Goal: Book appointment/travel/reservation

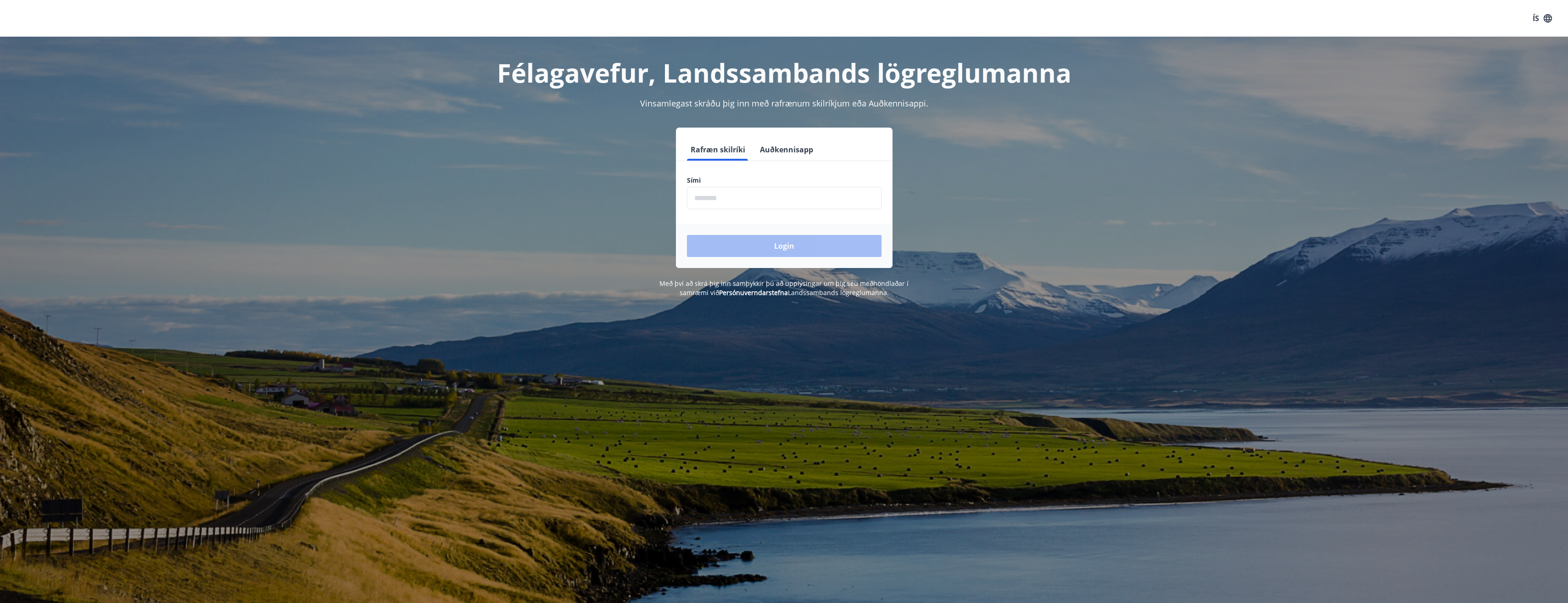
click at [715, 197] on input "phone" at bounding box center [784, 198] width 194 height 23
type input "********"
drag, startPoint x: 760, startPoint y: 250, endPoint x: 766, endPoint y: 247, distance: 6.7
click at [766, 247] on button "Login" at bounding box center [784, 246] width 194 height 22
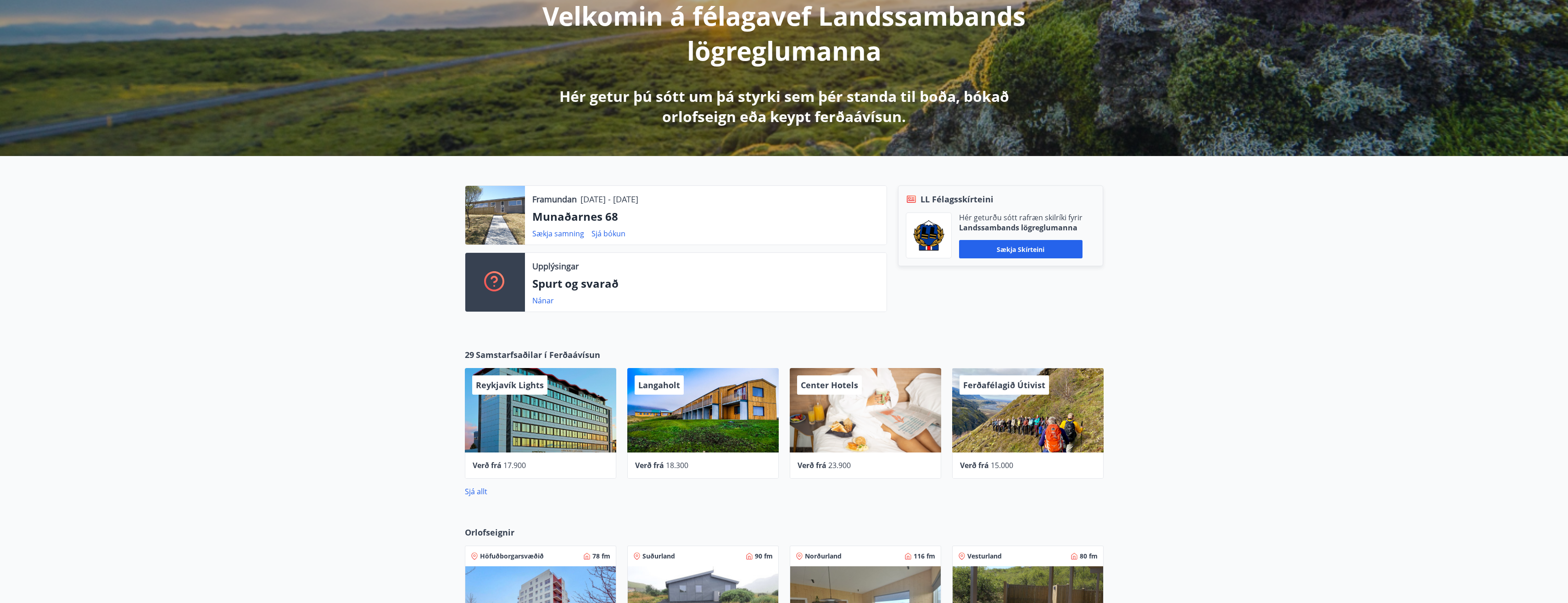
scroll to position [42, 0]
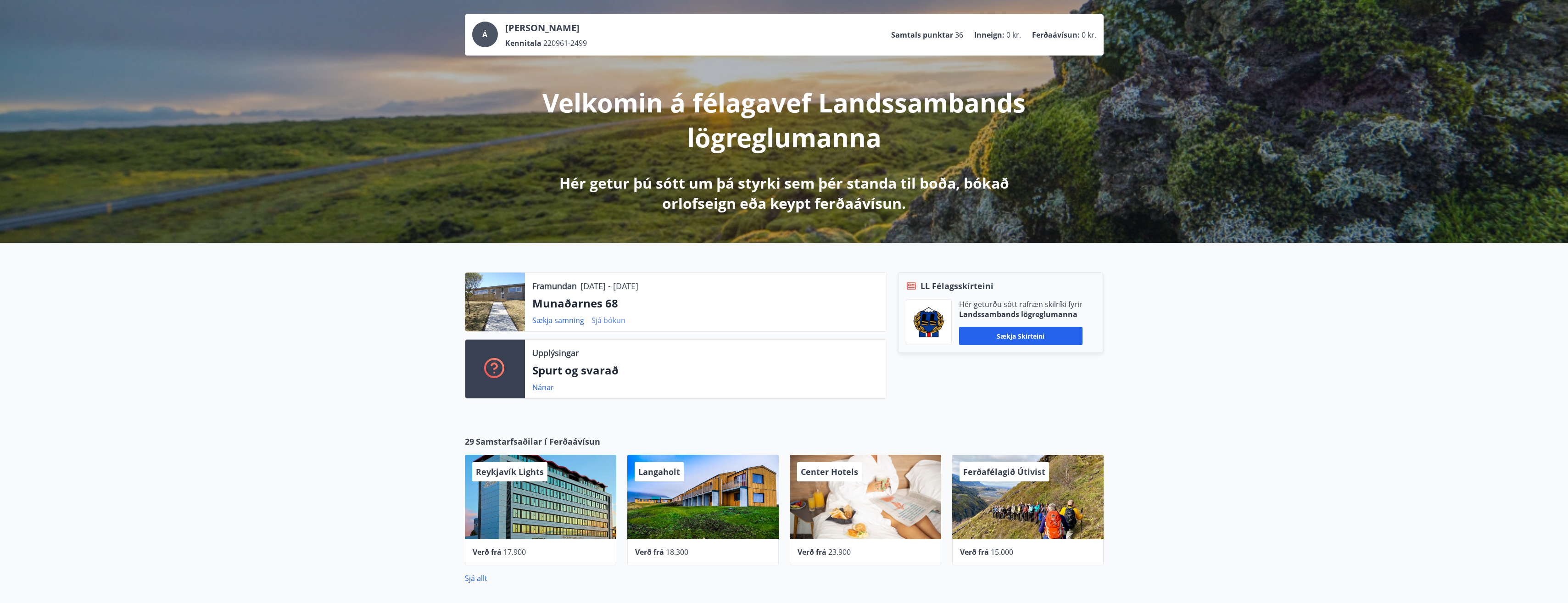
click at [610, 319] on link "Sjá bókun" at bounding box center [609, 320] width 34 height 10
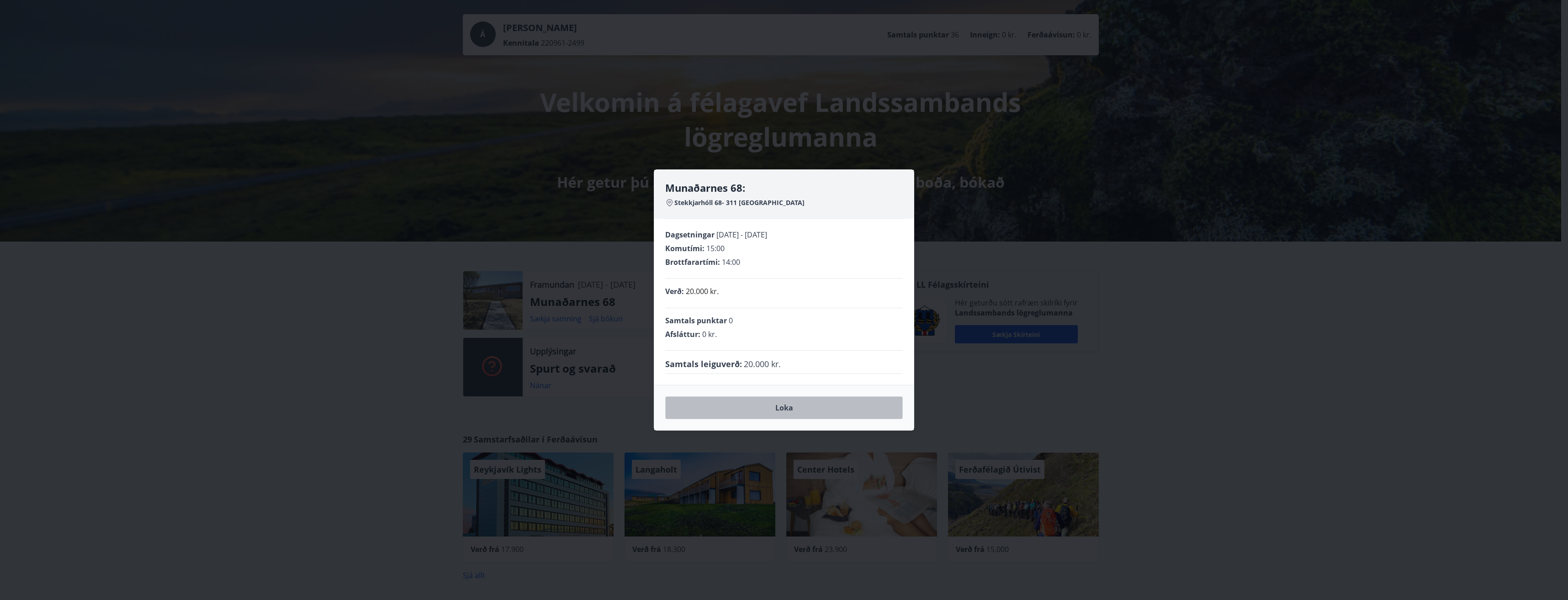
click at [794, 405] on button "Loka" at bounding box center [784, 408] width 237 height 23
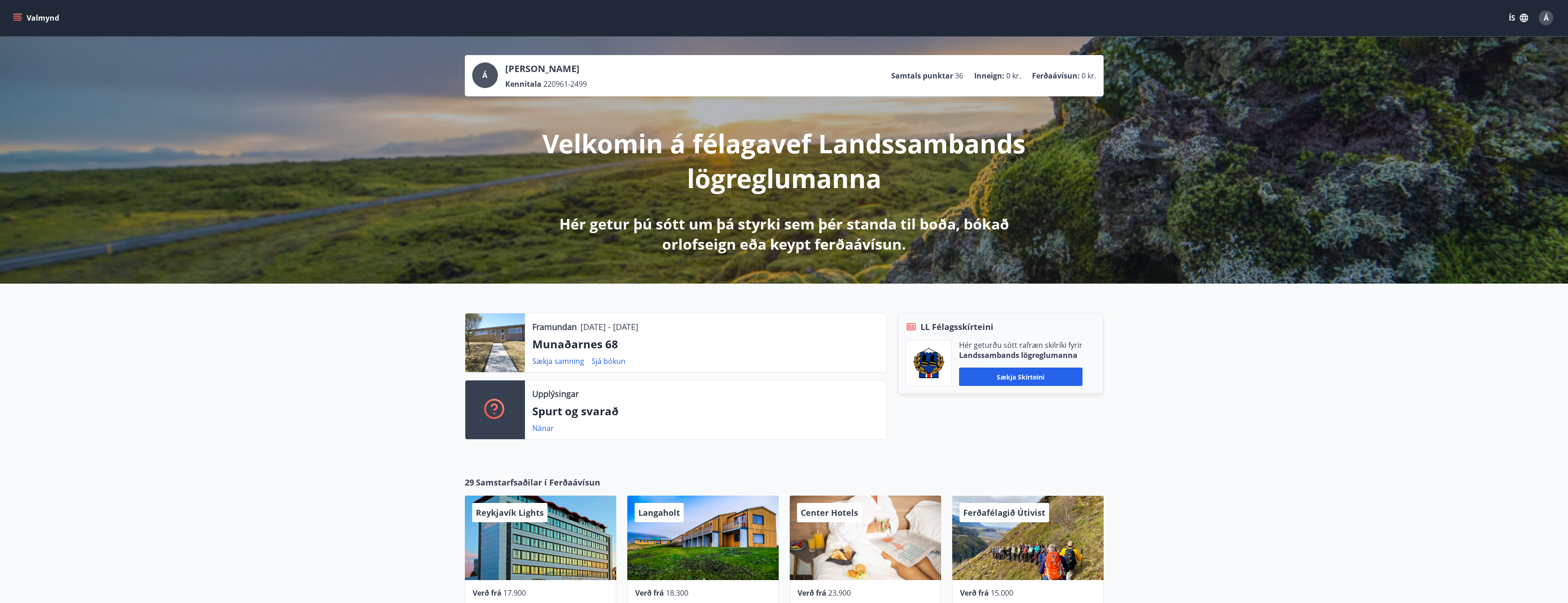
scroll to position [0, 0]
click at [16, 16] on icon "menu" at bounding box center [18, 17] width 9 height 1
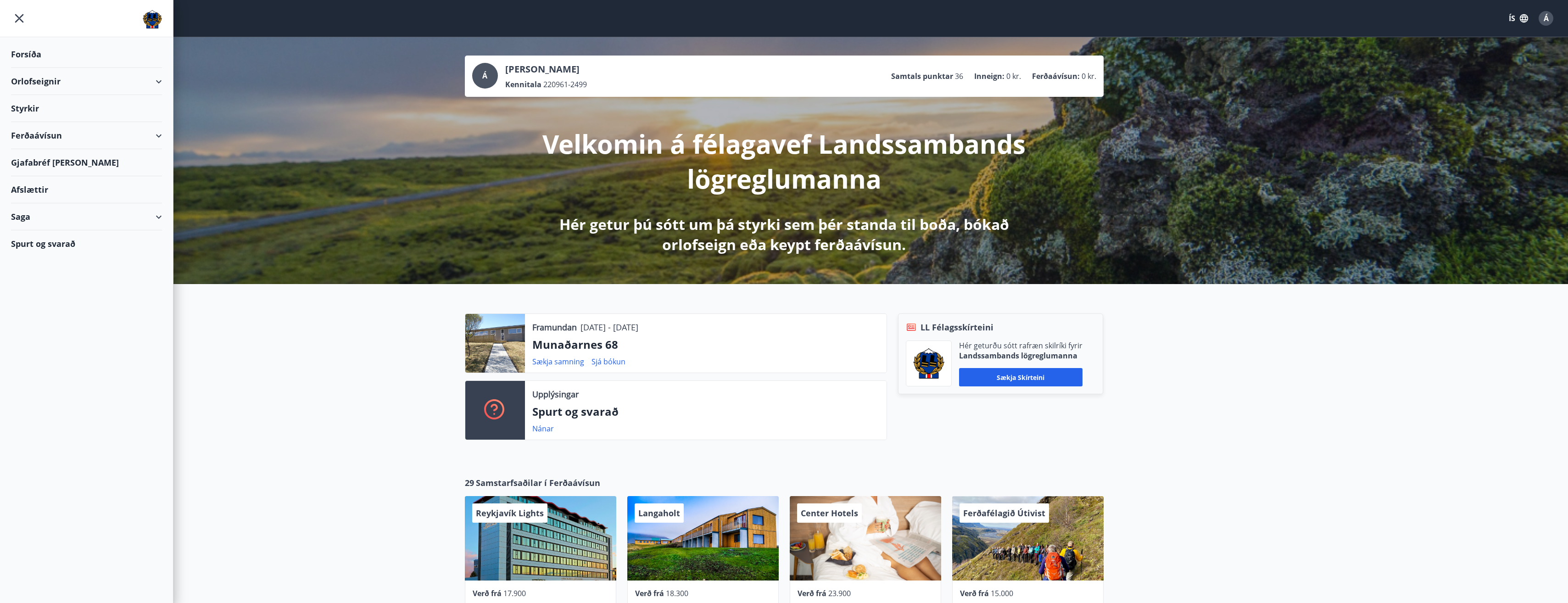
click at [61, 84] on div "Orlofseignir" at bounding box center [86, 81] width 151 height 27
click at [47, 125] on div "Bókunardagatal" at bounding box center [86, 124] width 136 height 20
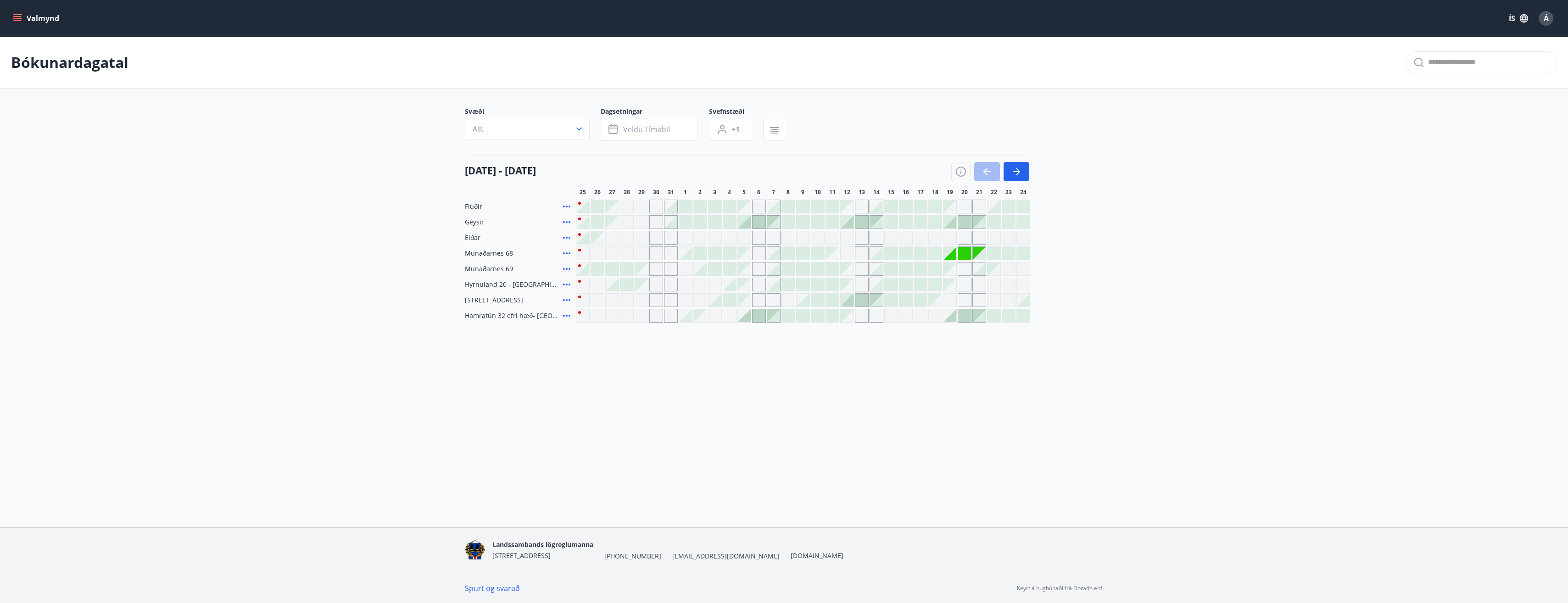
click at [981, 257] on div at bounding box center [979, 253] width 13 height 13
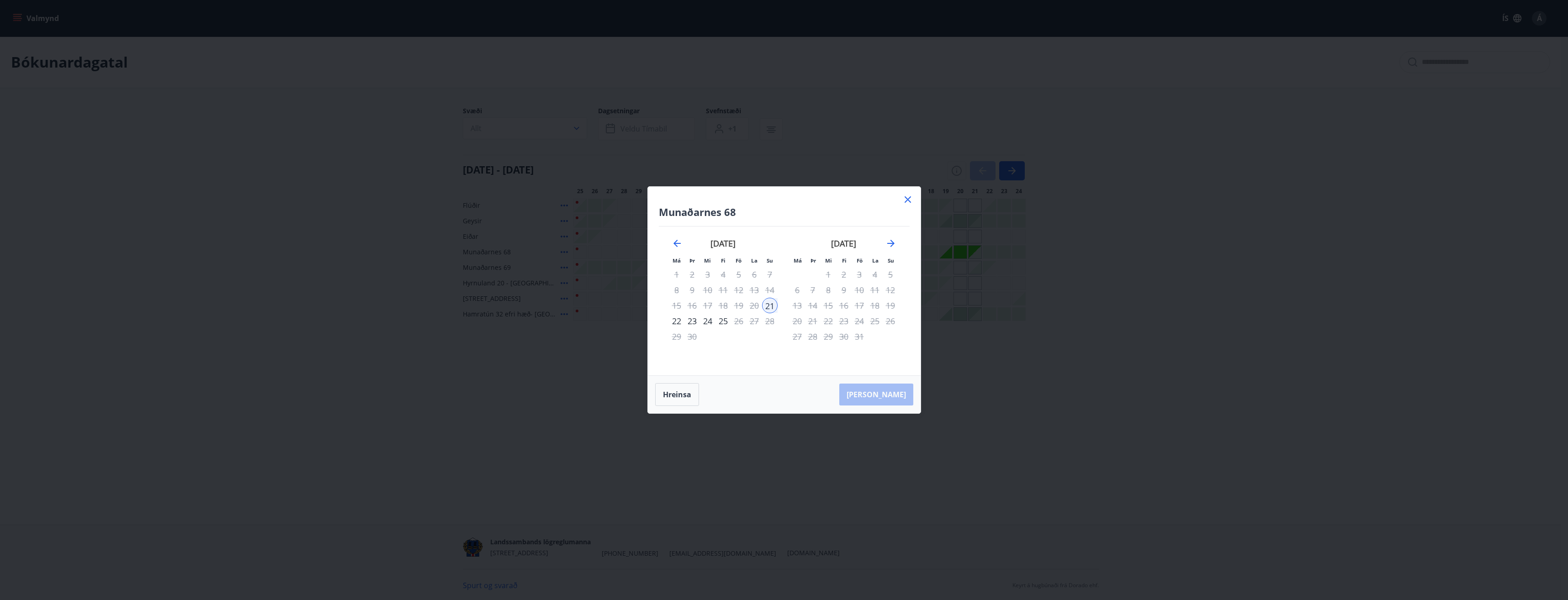
click at [677, 323] on div "22" at bounding box center [677, 321] width 16 height 16
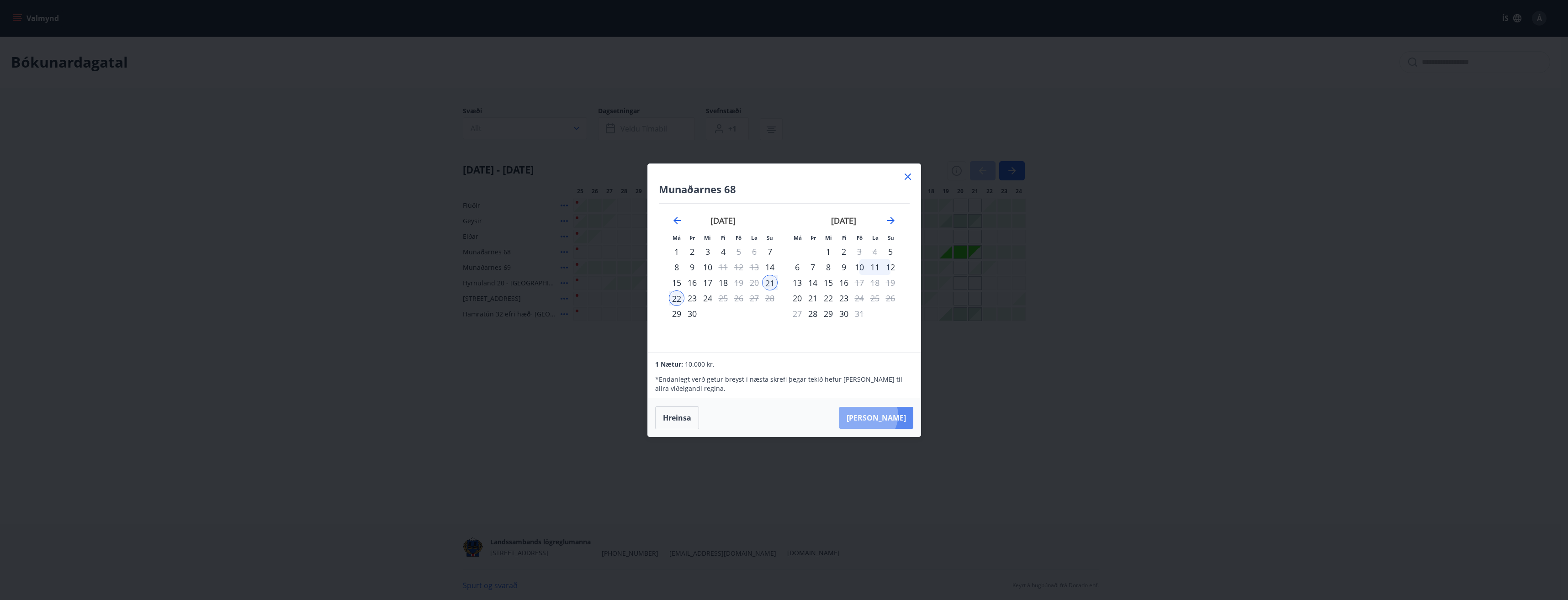
click at [896, 415] on button "Taka Frá" at bounding box center [877, 418] width 74 height 22
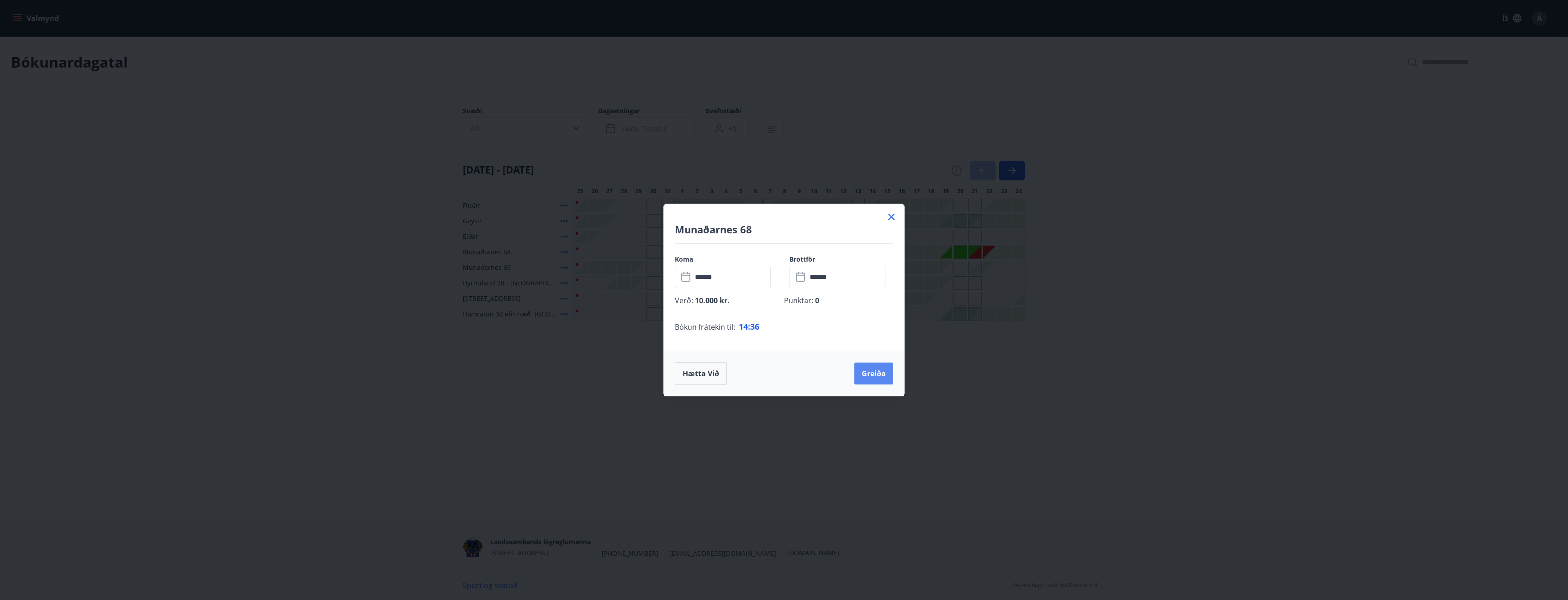
click at [869, 371] on button "Greiða" at bounding box center [874, 374] width 39 height 22
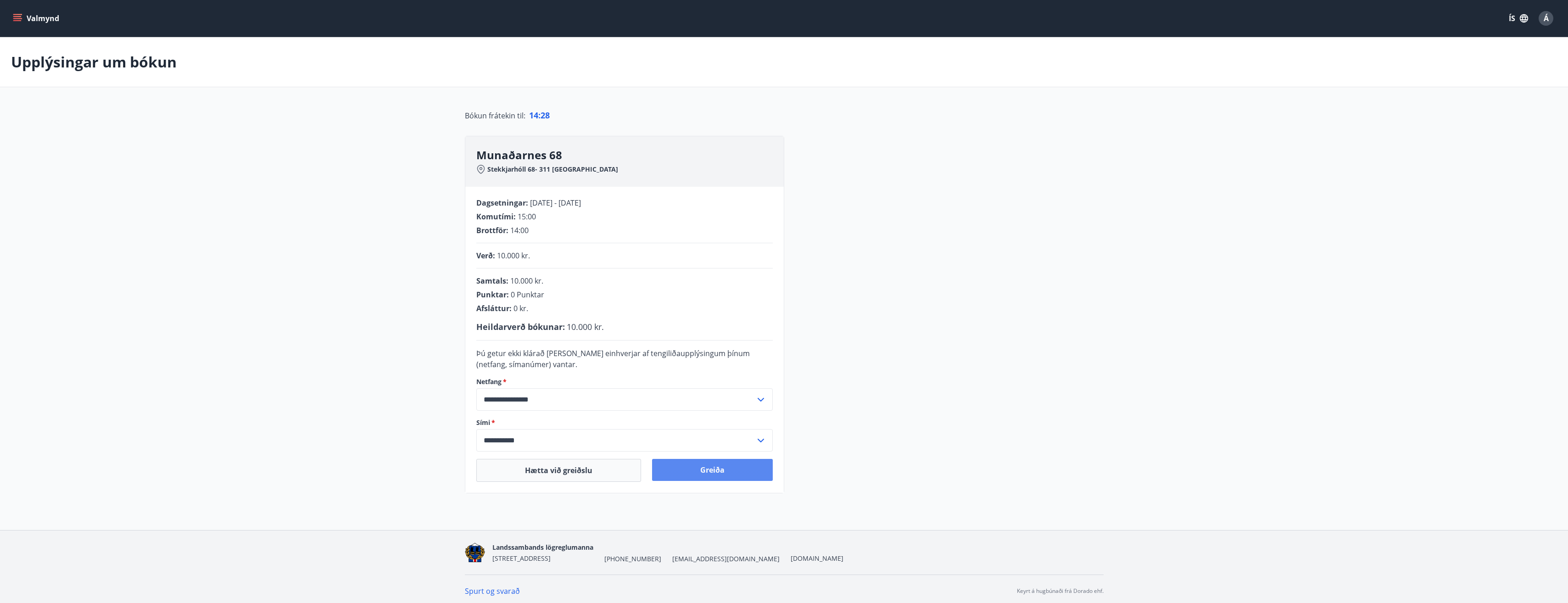
click at [704, 467] on button "Greiða" at bounding box center [712, 470] width 120 height 22
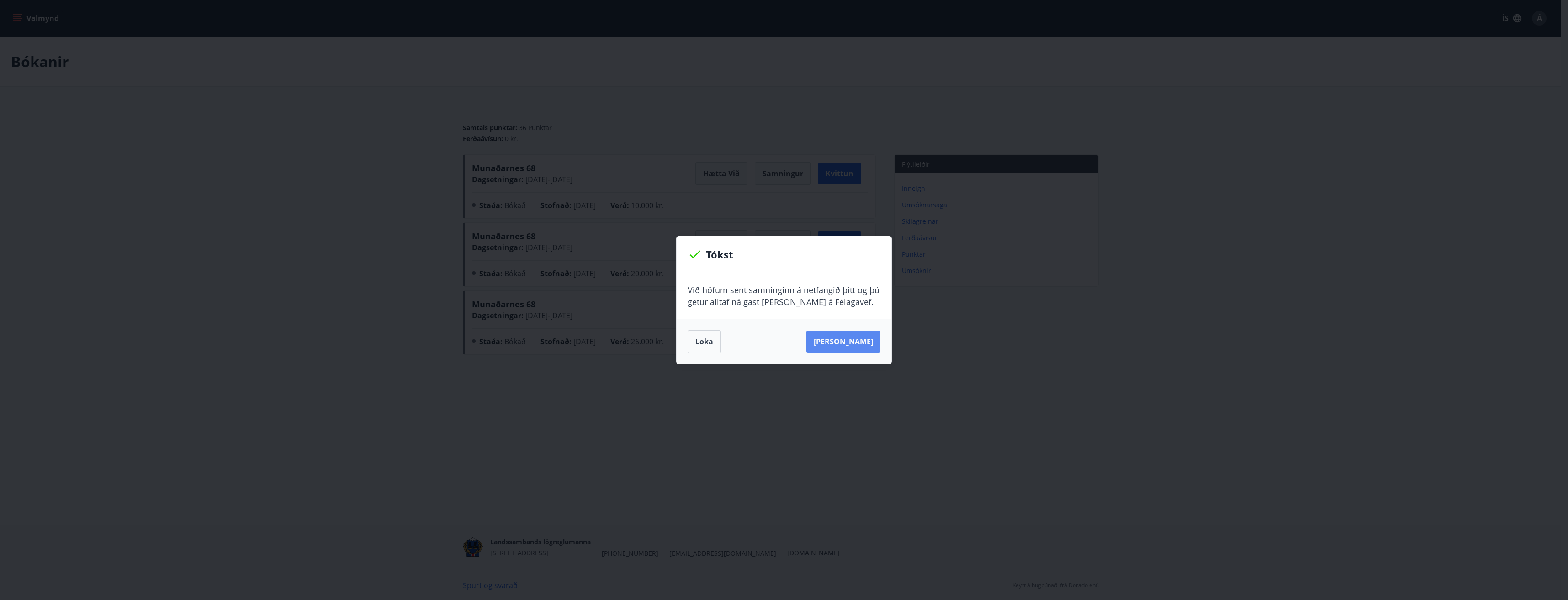
click at [852, 345] on button "Sjá samning" at bounding box center [844, 341] width 74 height 22
click at [708, 338] on button "Loka" at bounding box center [704, 342] width 33 height 23
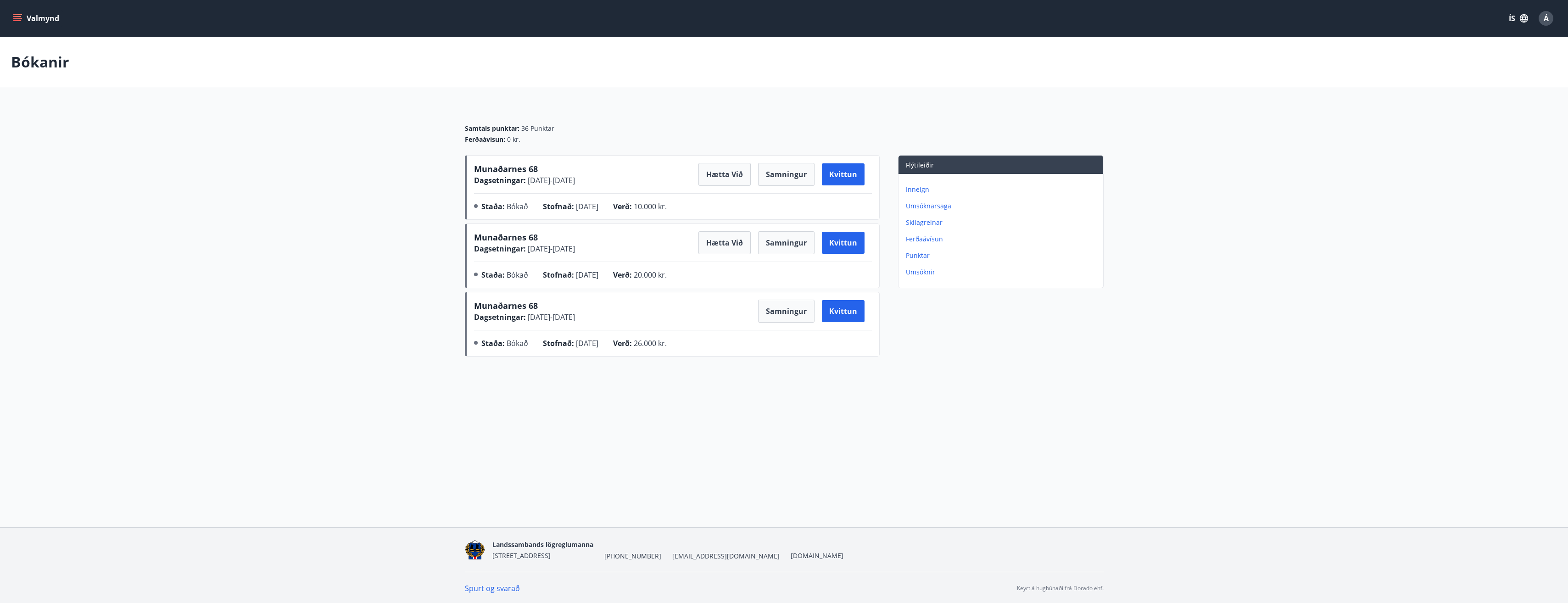
click at [23, 18] on button "Valmynd" at bounding box center [37, 18] width 52 height 17
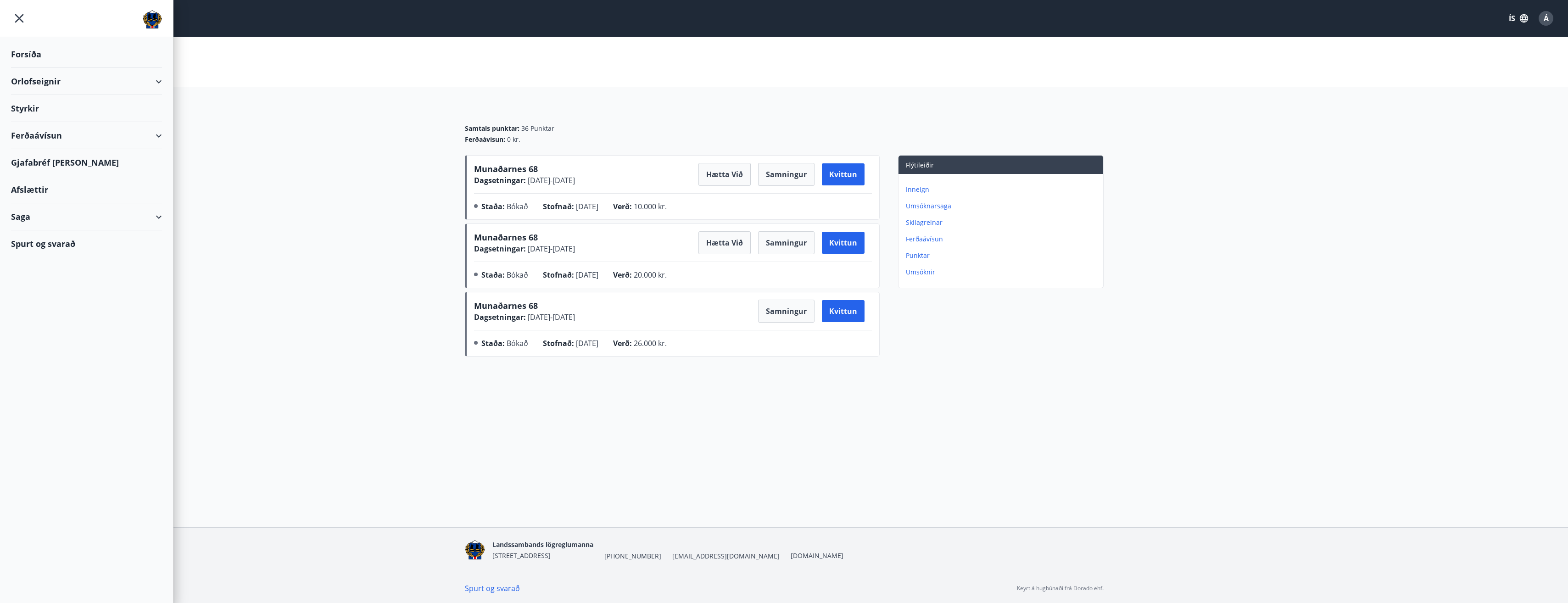
click at [155, 81] on div "Orlofseignir" at bounding box center [86, 81] width 151 height 27
click at [65, 122] on div "Bókunardagatal" at bounding box center [86, 124] width 136 height 20
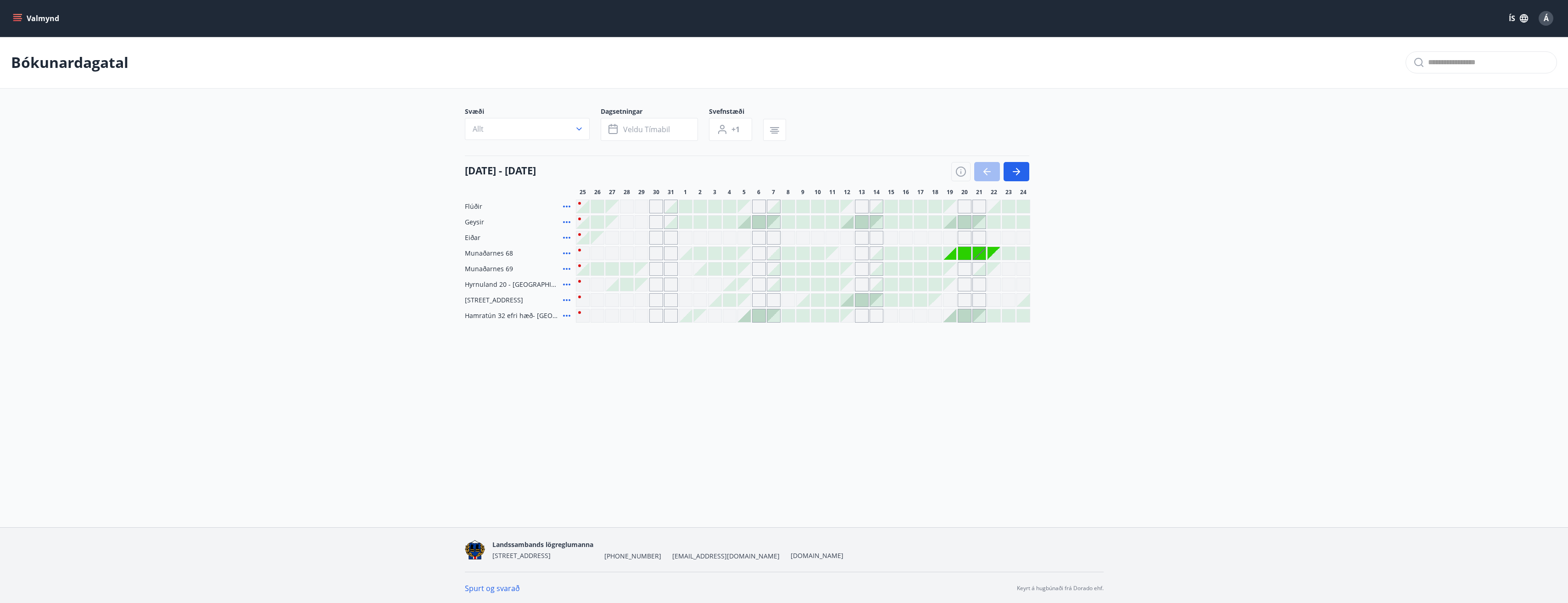
click at [565, 254] on icon at bounding box center [567, 253] width 11 height 11
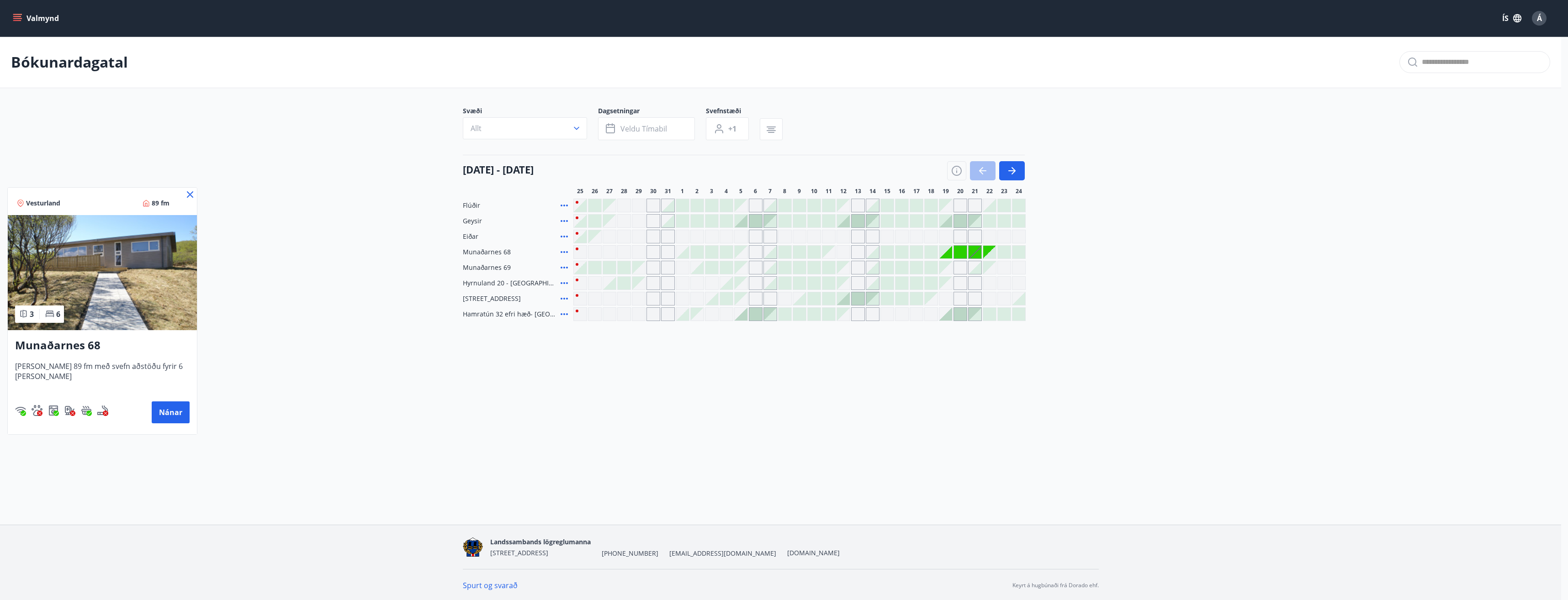
click at [184, 194] on icon at bounding box center [190, 195] width 11 height 11
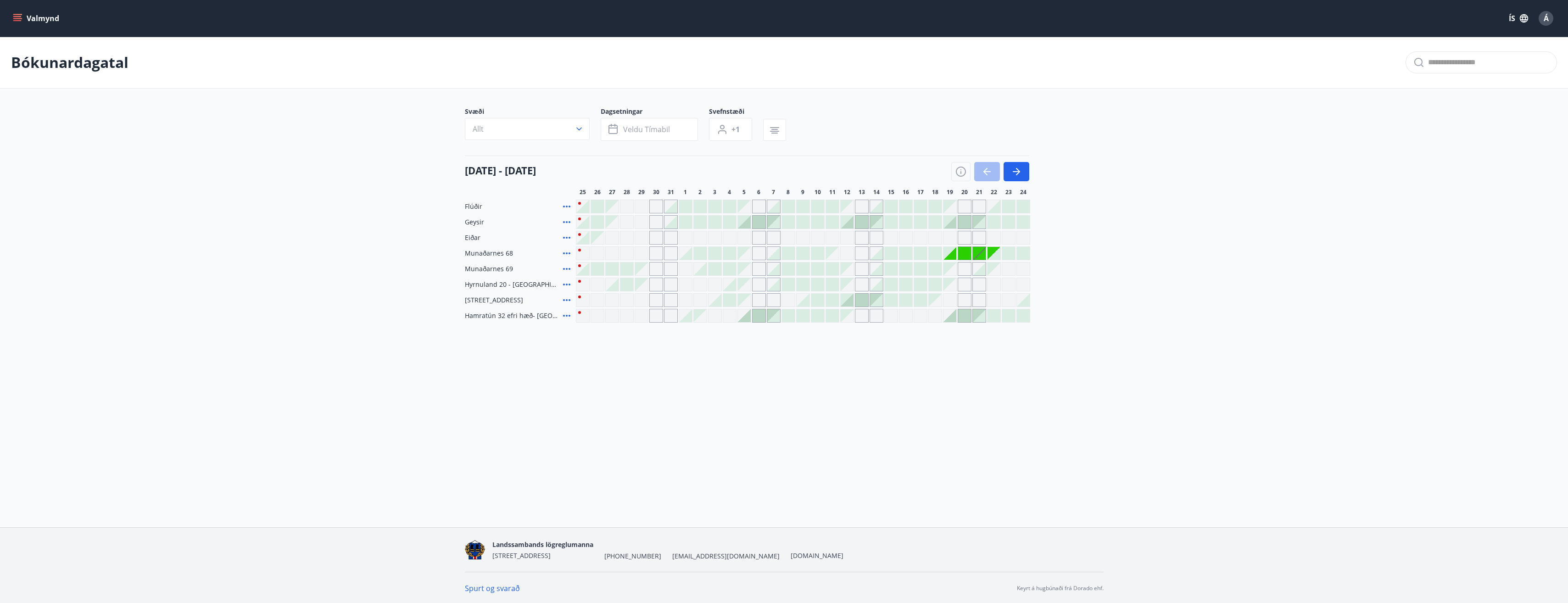
click at [21, 15] on icon "menu" at bounding box center [17, 18] width 9 height 9
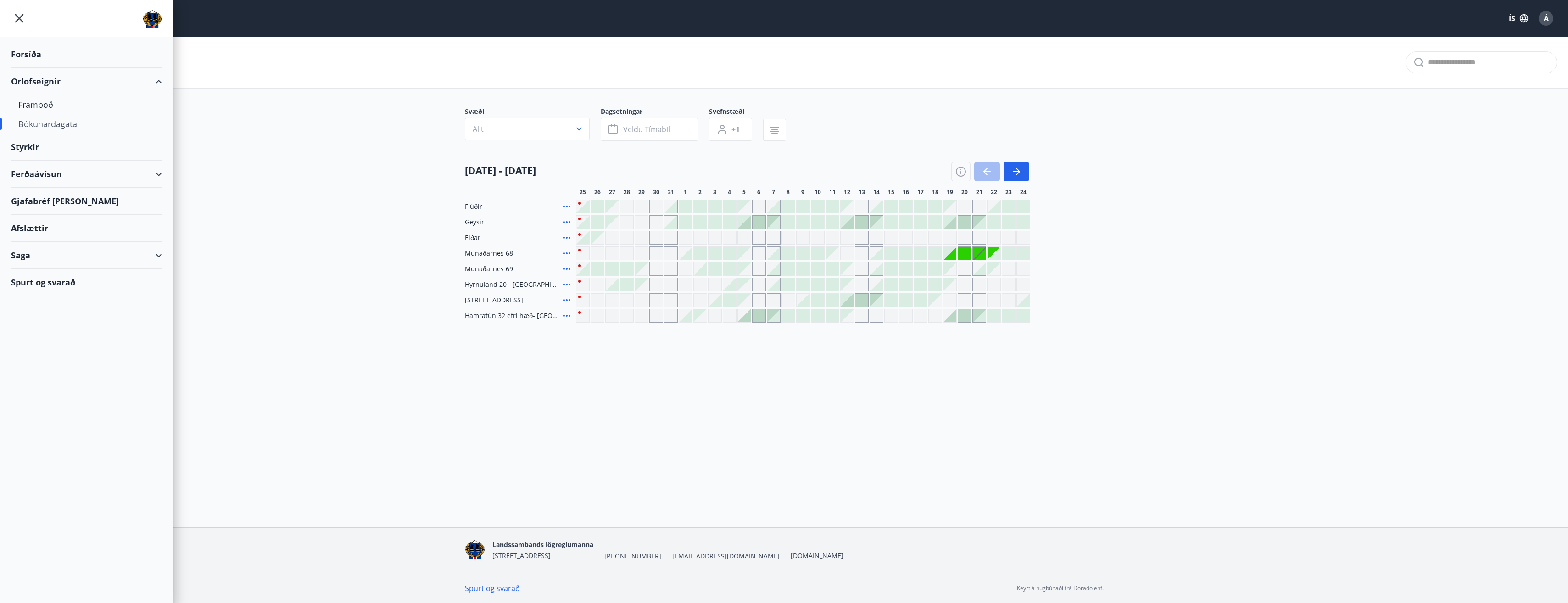
click at [229, 153] on main "Bókunardagatal Svæði Allt Dagsetningar Veldu tímabil Svefnstæði +1 25 ágúst - 2…" at bounding box center [784, 180] width 1568 height 286
